Goal: Transaction & Acquisition: Purchase product/service

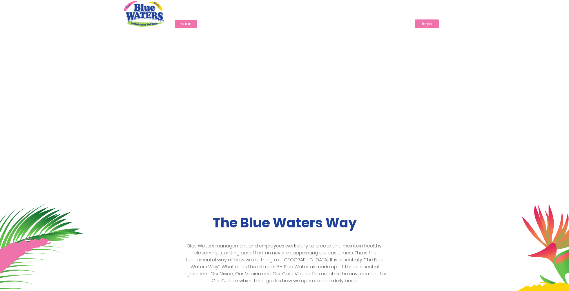
click at [423, 22] on link "login" at bounding box center [427, 23] width 24 height 9
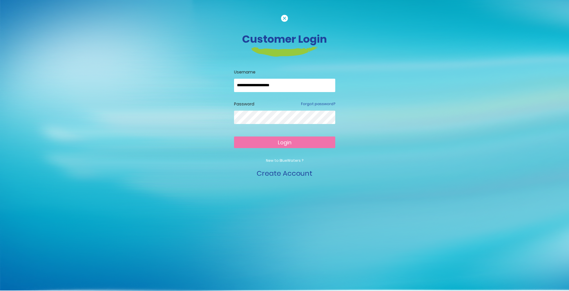
type input "**********"
click at [284, 142] on button "Login" at bounding box center [284, 142] width 101 height 12
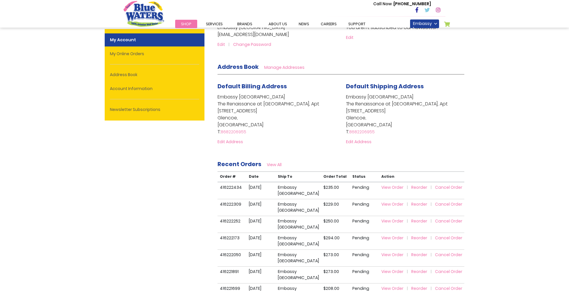
scroll to position [82, 0]
click at [416, 206] on span "Reorder" at bounding box center [419, 203] width 16 height 6
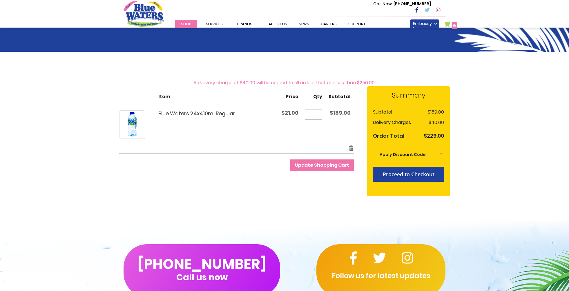
scroll to position [37, 0]
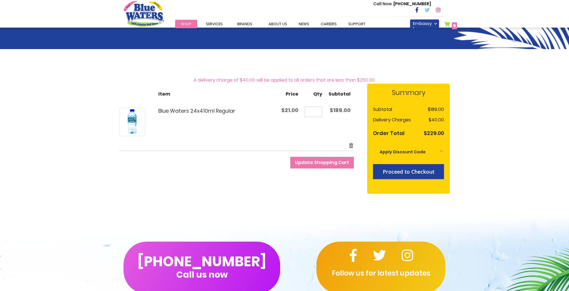
click at [318, 111] on input "*" at bounding box center [313, 111] width 17 height 10
click at [260, 171] on div "**********" at bounding box center [284, 141] width 331 height 117
click at [319, 112] on input "*" at bounding box center [313, 111] width 17 height 10
type input "**"
click at [340, 165] on span "Update Shopping Cart" at bounding box center [322, 162] width 54 height 7
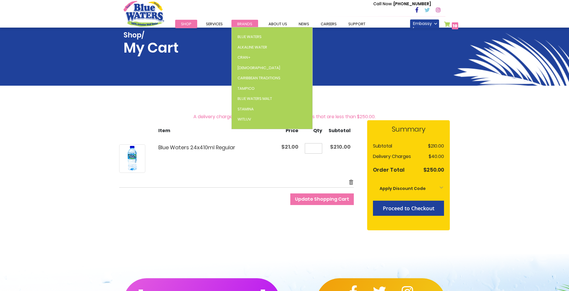
click at [243, 24] on span "Brands" at bounding box center [244, 24] width 15 height 6
click at [244, 39] on span "Blue Waters" at bounding box center [249, 37] width 24 height 6
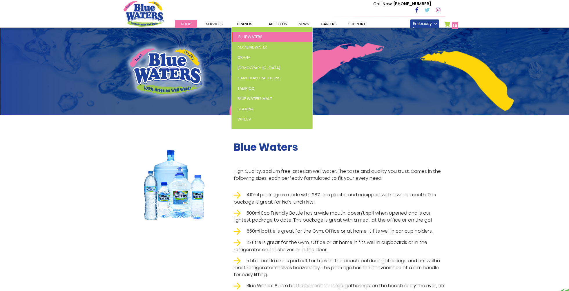
click at [247, 35] on span "Blue Waters" at bounding box center [250, 37] width 24 height 6
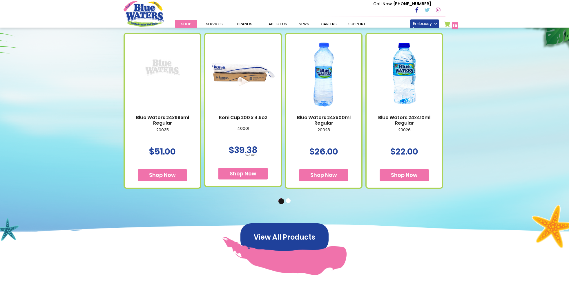
scroll to position [339, 0]
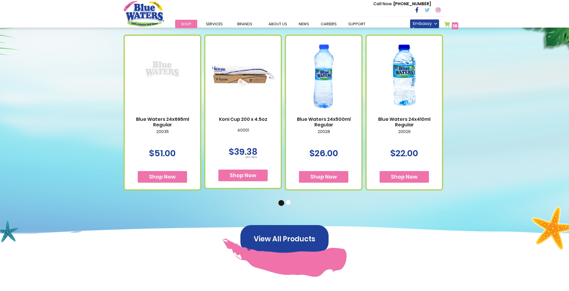
click at [288, 201] on button "2" at bounding box center [289, 203] width 6 height 6
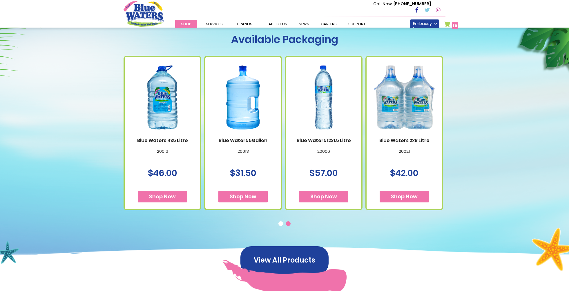
scroll to position [316, 0]
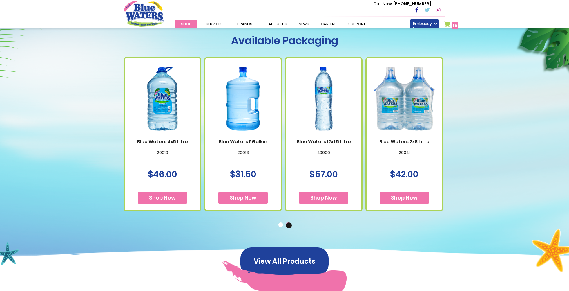
click at [280, 224] on button "1" at bounding box center [281, 225] width 6 height 6
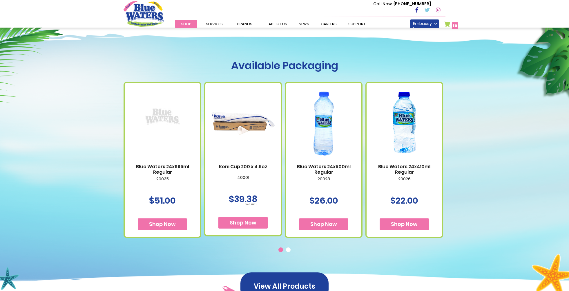
scroll to position [292, 0]
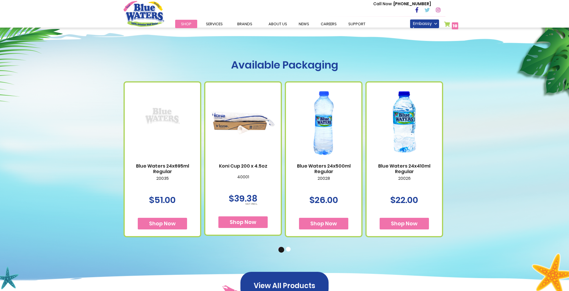
click at [287, 248] on button "2" at bounding box center [289, 249] width 6 height 6
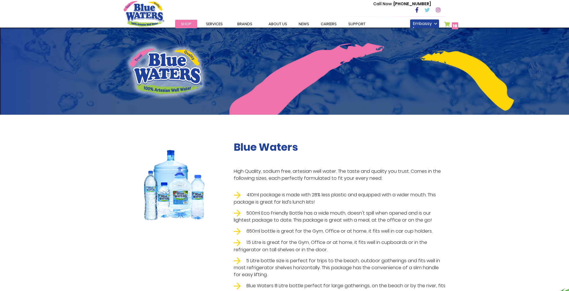
scroll to position [0, 0]
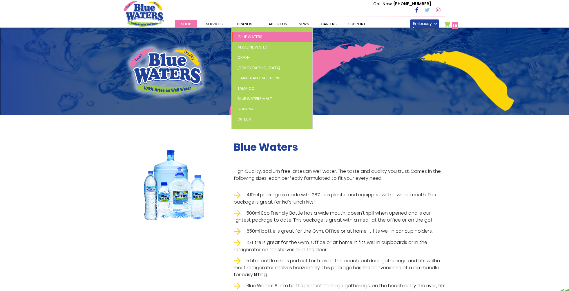
click at [243, 34] on span "Blue Waters" at bounding box center [250, 37] width 24 height 6
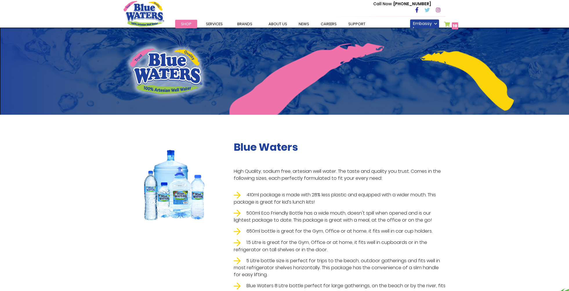
click at [453, 26] on span "10" at bounding box center [455, 26] width 5 height 6
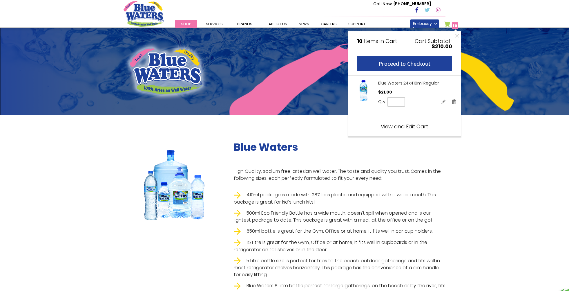
click at [508, 157] on div "Blue Waters High Quality, sodium free, artesian well water. The taste and quali…" at bounding box center [284, 210] width 569 height 191
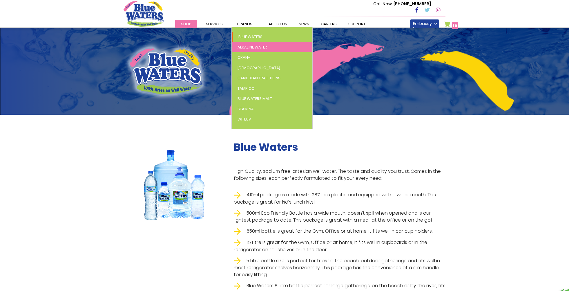
click at [255, 45] on span "Alkaline Water" at bounding box center [252, 47] width 30 height 6
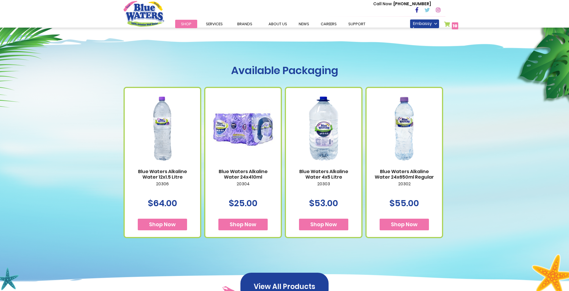
scroll to position [174, 0]
click at [243, 224] on span "Shop Now" at bounding box center [243, 223] width 27 height 7
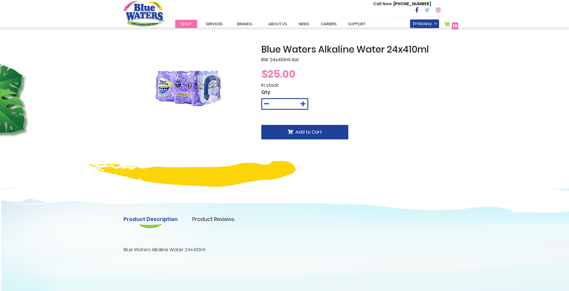
click at [304, 103] on icon at bounding box center [302, 104] width 5 height 6
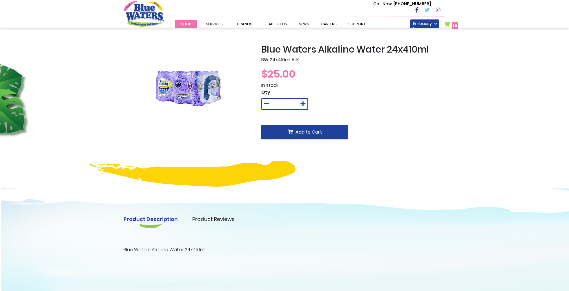
click at [304, 103] on icon at bounding box center [302, 104] width 5 height 6
type input "*"
click at [306, 130] on span "Add to Cart" at bounding box center [308, 131] width 26 height 7
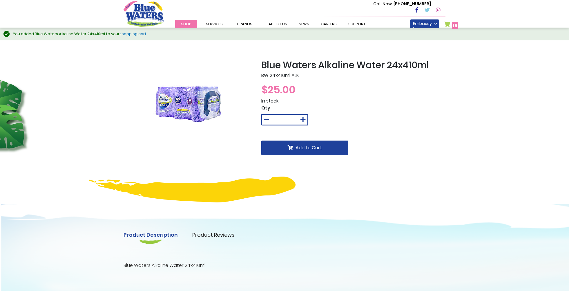
click at [454, 26] on span "19" at bounding box center [455, 26] width 5 height 6
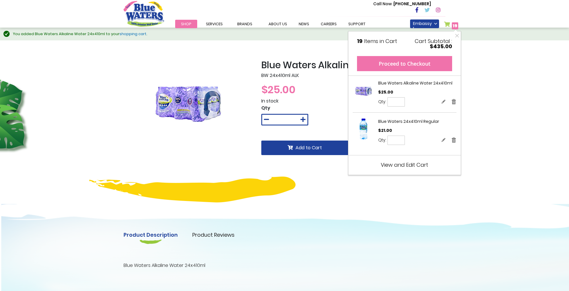
click at [397, 66] on button "Proceed to Checkout" at bounding box center [404, 63] width 95 height 15
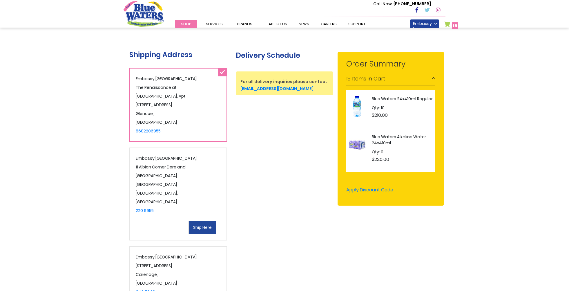
scroll to position [101, 0]
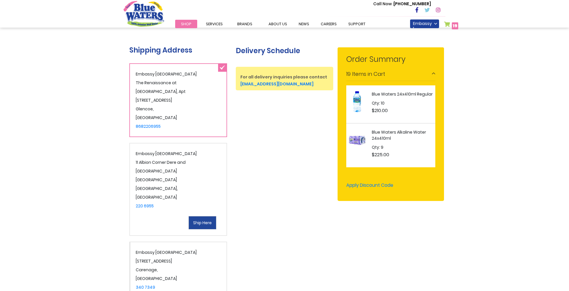
click at [197, 219] on span "Ship Here" at bounding box center [202, 222] width 19 height 6
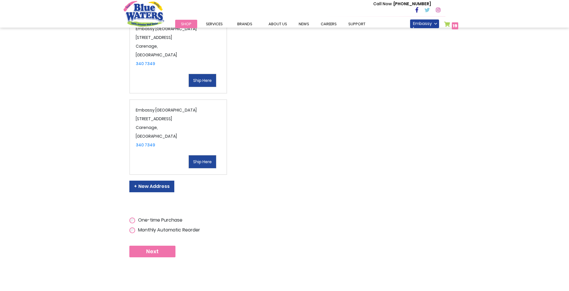
scroll to position [337, 0]
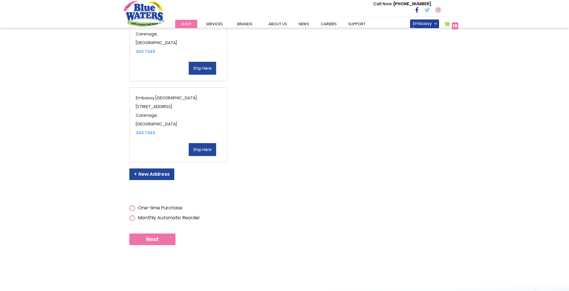
click at [166, 233] on button "Next" at bounding box center [152, 239] width 46 height 12
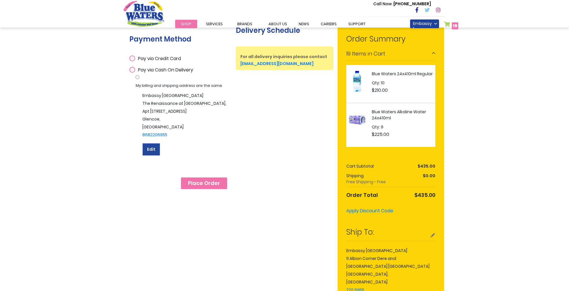
scroll to position [124, 0]
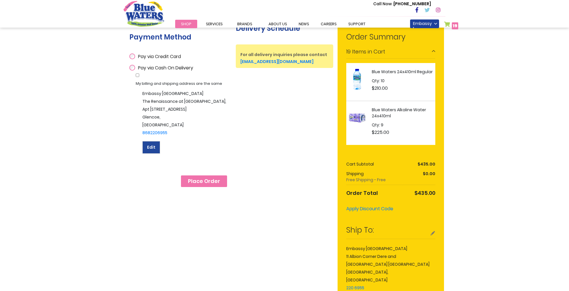
click at [153, 145] on span "Edit" at bounding box center [151, 147] width 8 height 6
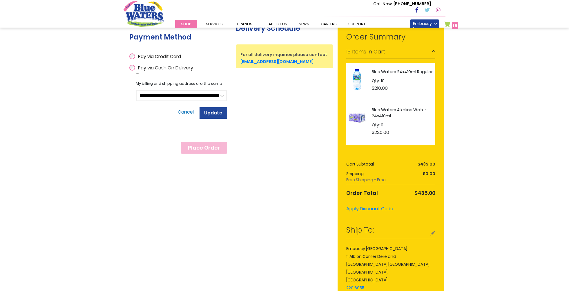
select select
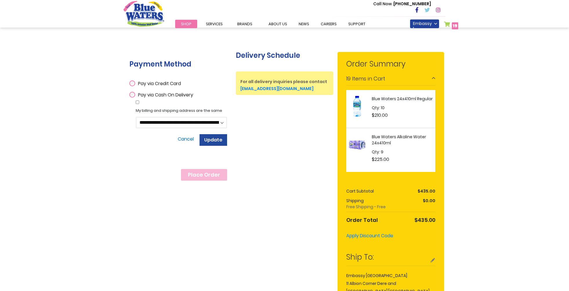
scroll to position [97, 0]
click at [221, 141] on span "Update" at bounding box center [213, 139] width 18 height 7
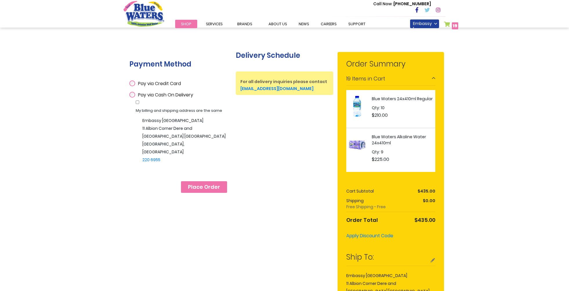
click at [215, 184] on span "Place Order" at bounding box center [204, 187] width 32 height 6
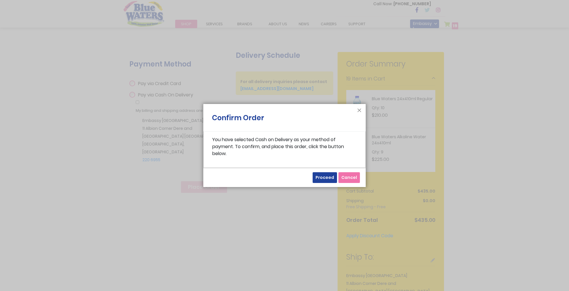
click at [321, 178] on span "Proceed" at bounding box center [324, 177] width 19 height 6
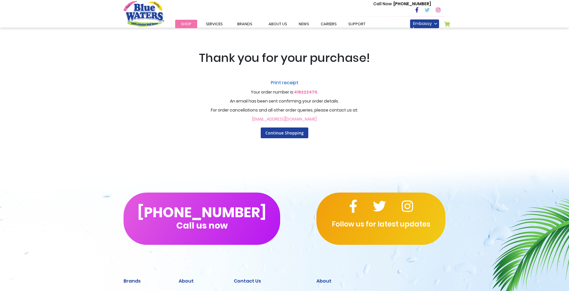
click at [288, 82] on link "Print receipt" at bounding box center [285, 82] width 360 height 7
